Goal: Find contact information: Find contact information

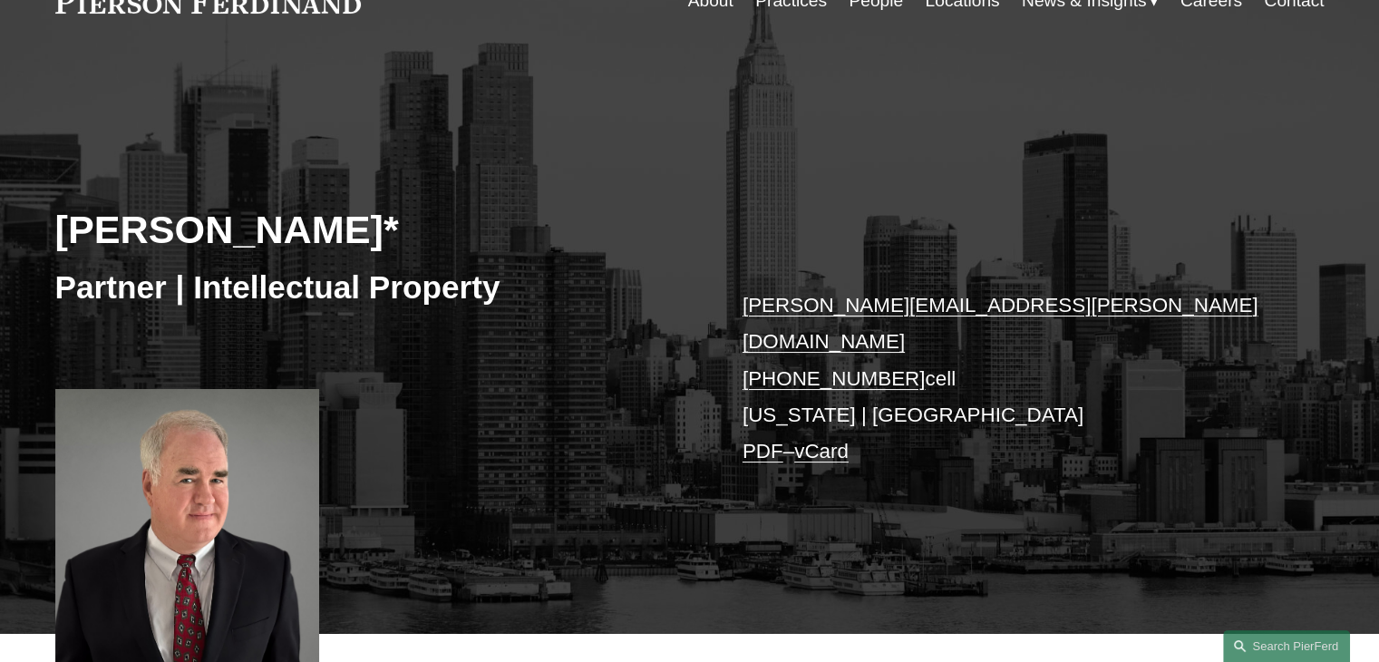
scroll to position [91, 0]
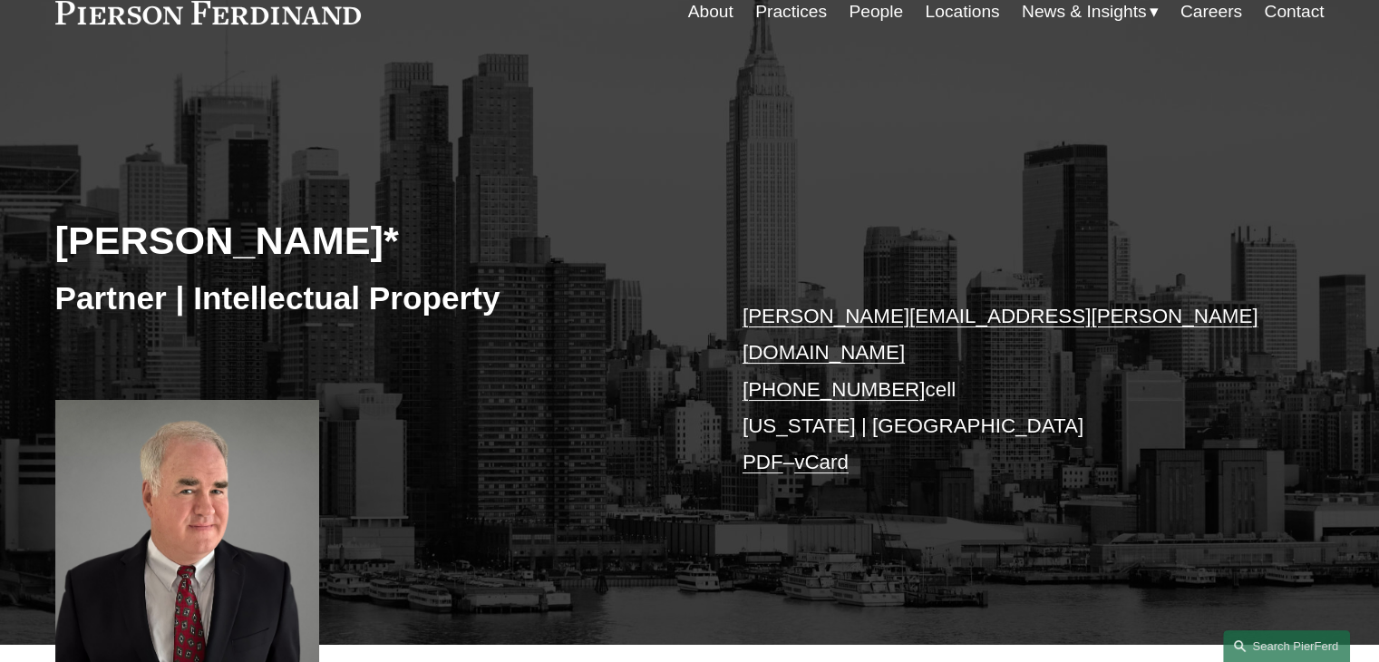
click at [254, 237] on h2 "[PERSON_NAME]*" at bounding box center [372, 240] width 634 height 47
click at [254, 236] on h2 "[PERSON_NAME]*" at bounding box center [372, 240] width 634 height 47
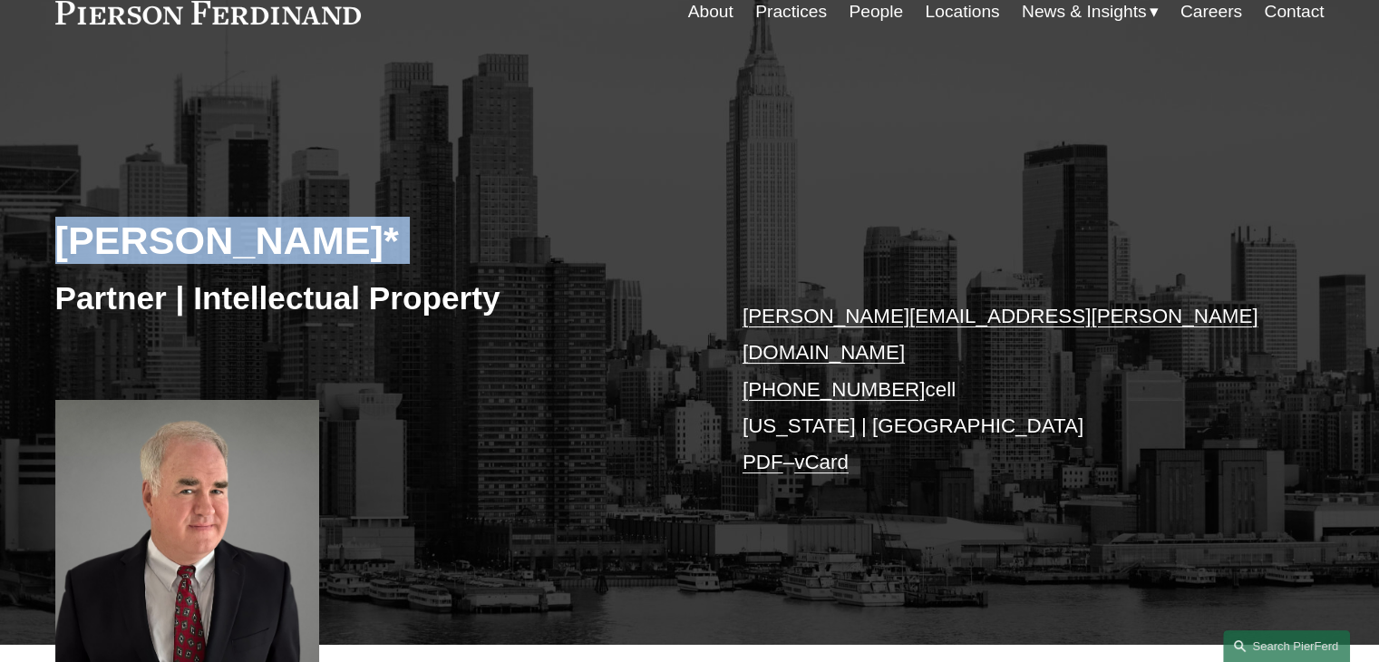
click at [254, 236] on h2 "[PERSON_NAME]*" at bounding box center [372, 240] width 634 height 47
copy div "[PERSON_NAME]*"
drag, startPoint x: 946, startPoint y: 355, endPoint x: 772, endPoint y: 346, distance: 174.3
click at [772, 346] on p "[PERSON_NAME][EMAIL_ADDRESS][PERSON_NAME][DOMAIN_NAME] [PHONE_NUMBER] cell [US_…" at bounding box center [1006, 389] width 528 height 183
copy p "[PHONE_NUMBER] cell"
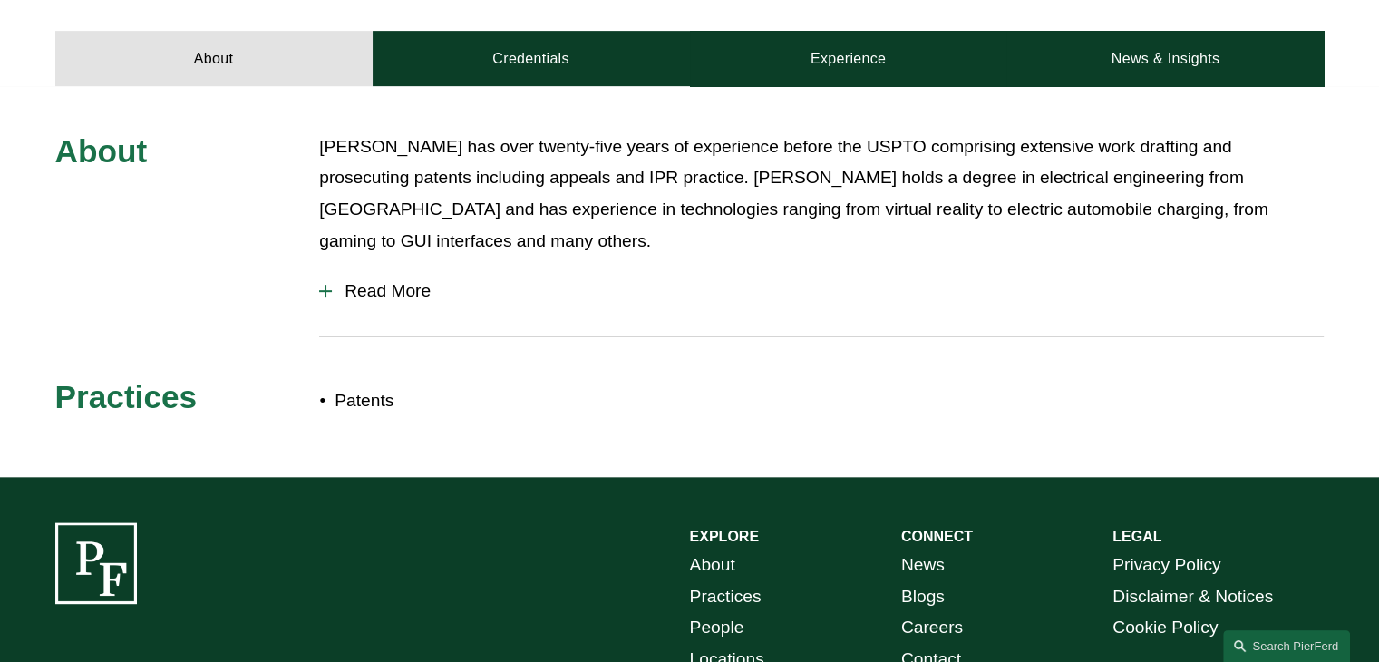
scroll to position [975, 0]
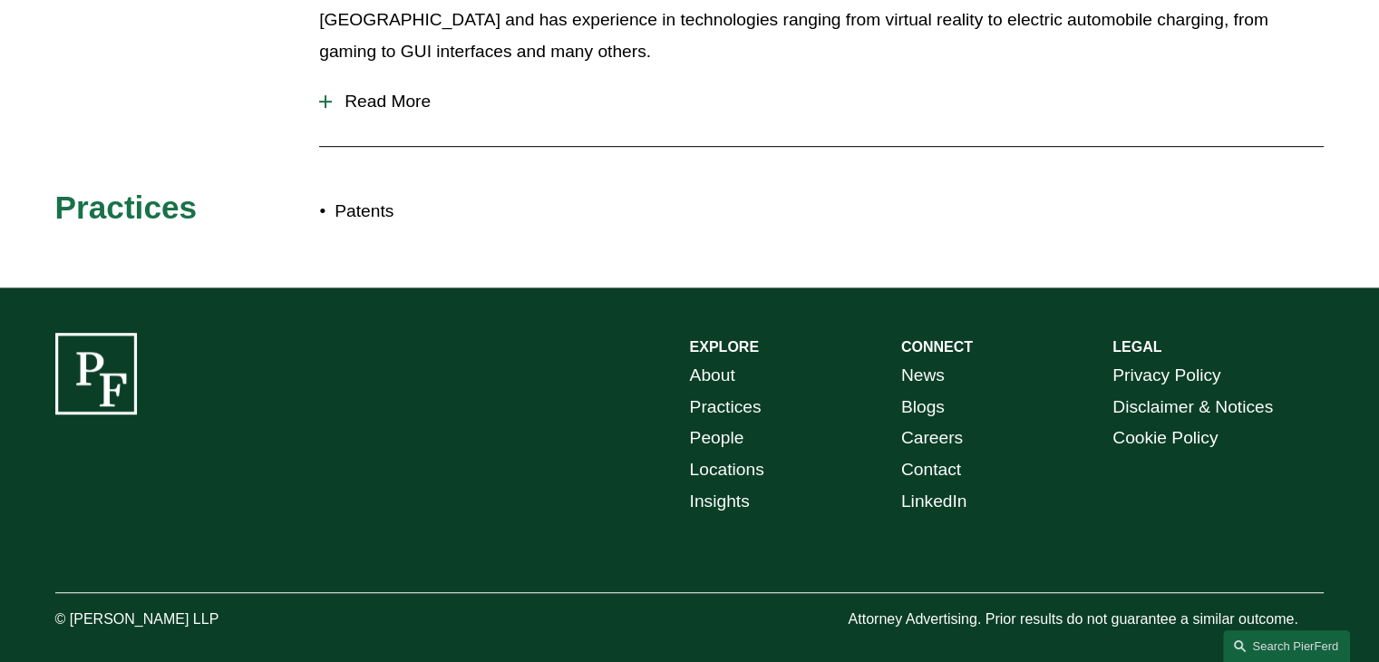
drag, startPoint x: 247, startPoint y: 602, endPoint x: 73, endPoint y: 588, distance: 174.6
click at [73, 606] on p "© [PERSON_NAME] LLP" at bounding box center [187, 619] width 265 height 26
copy p "[PERSON_NAME] LLP"
